Goal: Information Seeking & Learning: Check status

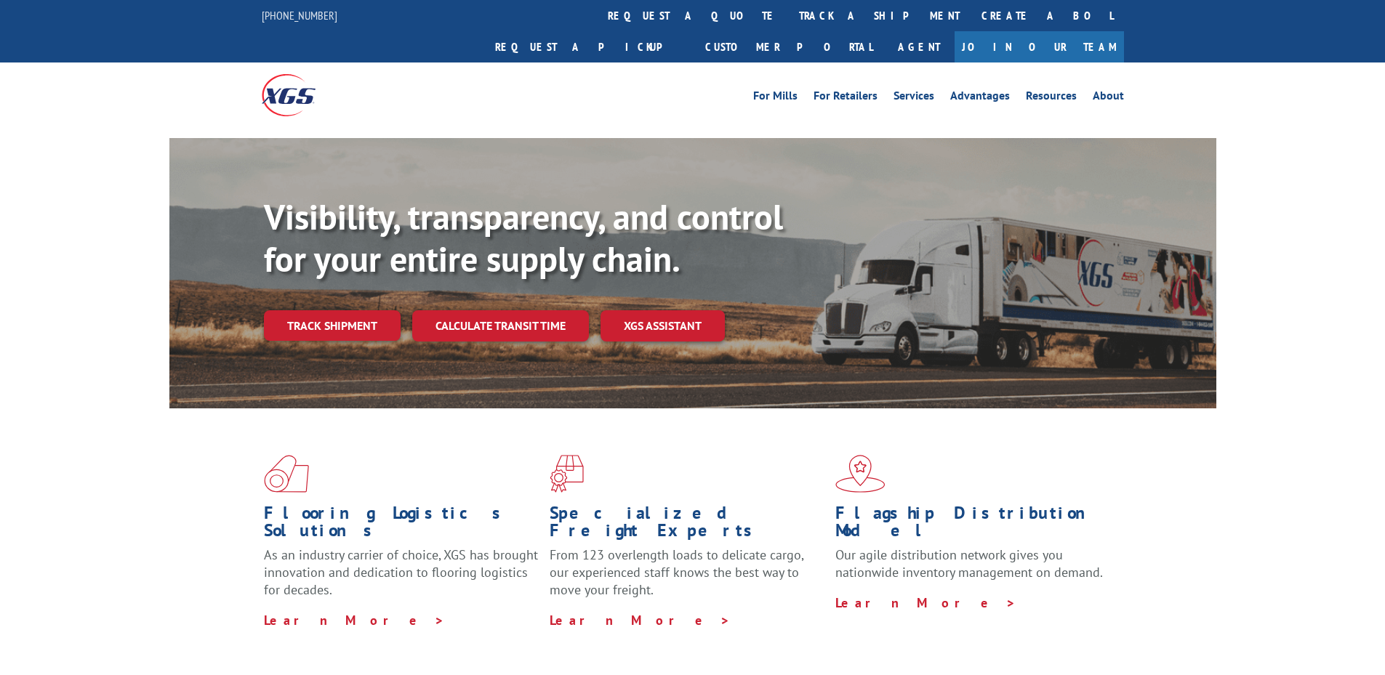
click at [788, 16] on link "track a shipment" at bounding box center [879, 15] width 182 height 31
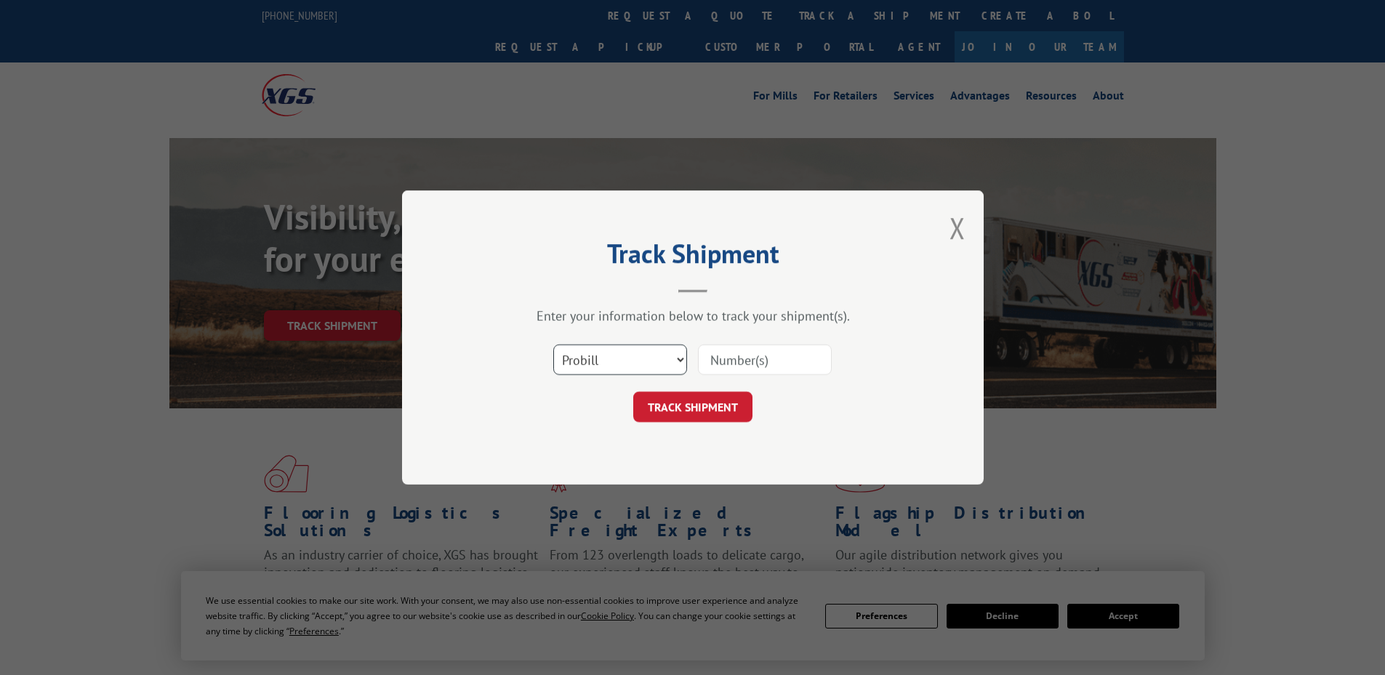
drag, startPoint x: 600, startPoint y: 363, endPoint x: 597, endPoint y: 374, distance: 11.1
click at [600, 363] on select "Select category... Probill BOL PO" at bounding box center [620, 359] width 134 height 31
select select "bol"
click at [553, 344] on select "Select category... Probill BOL PO" at bounding box center [620, 359] width 134 height 31
click at [709, 355] on input at bounding box center [765, 359] width 134 height 31
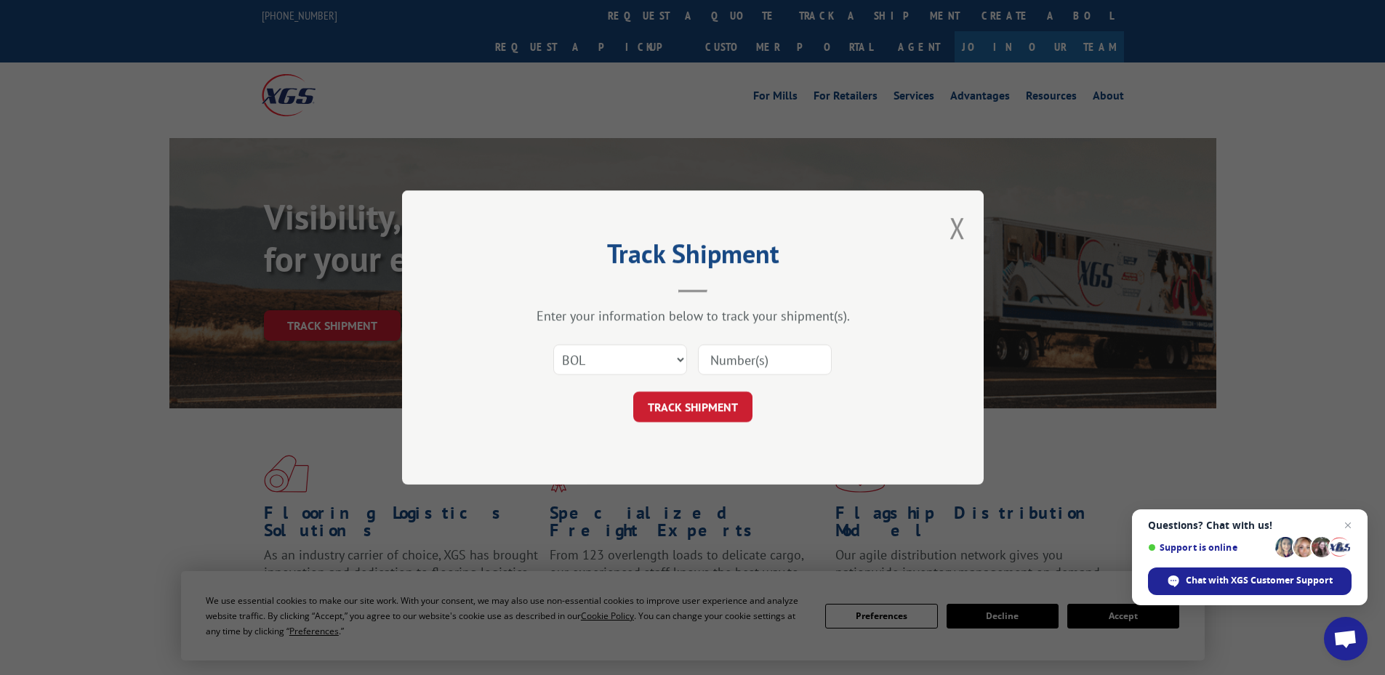
paste input "5194003"
type input "5194003"
click at [721, 406] on button "TRACK SHIPMENT" at bounding box center [692, 407] width 119 height 31
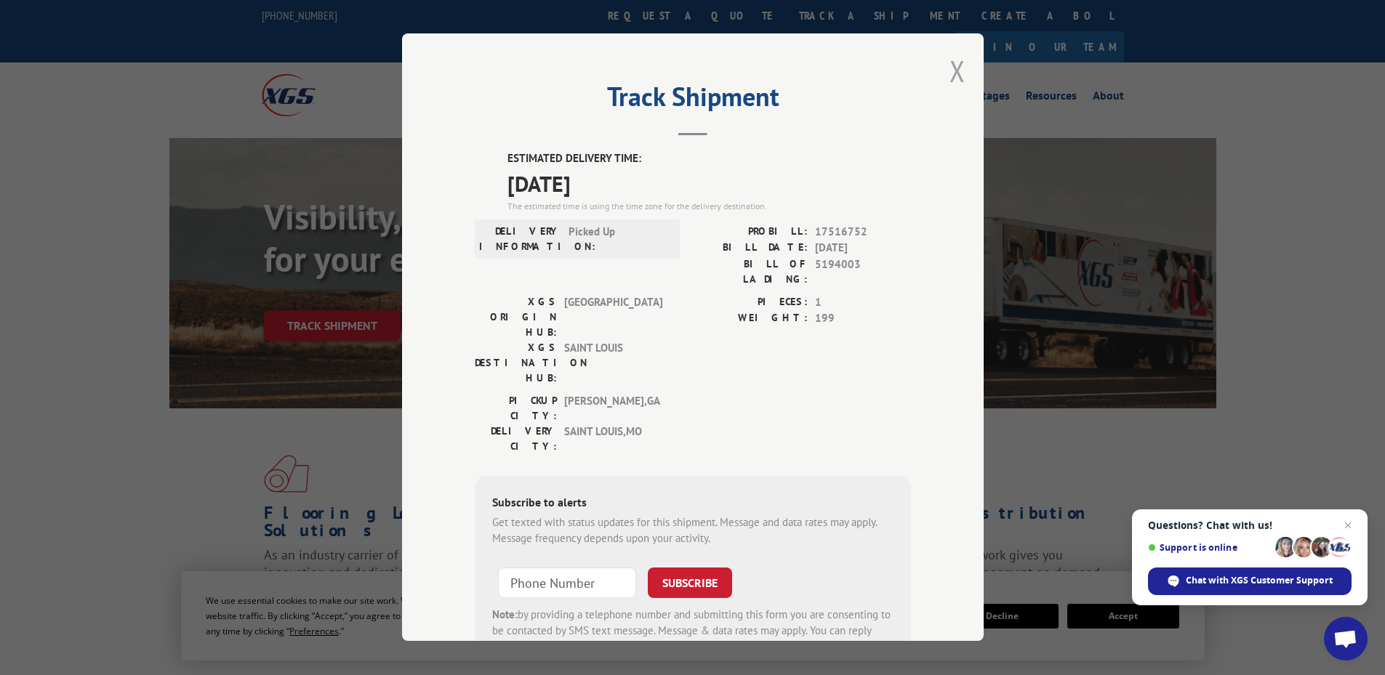
click at [952, 68] on button "Close modal" at bounding box center [957, 71] width 16 height 39
